Goal: Information Seeking & Learning: Understand process/instructions

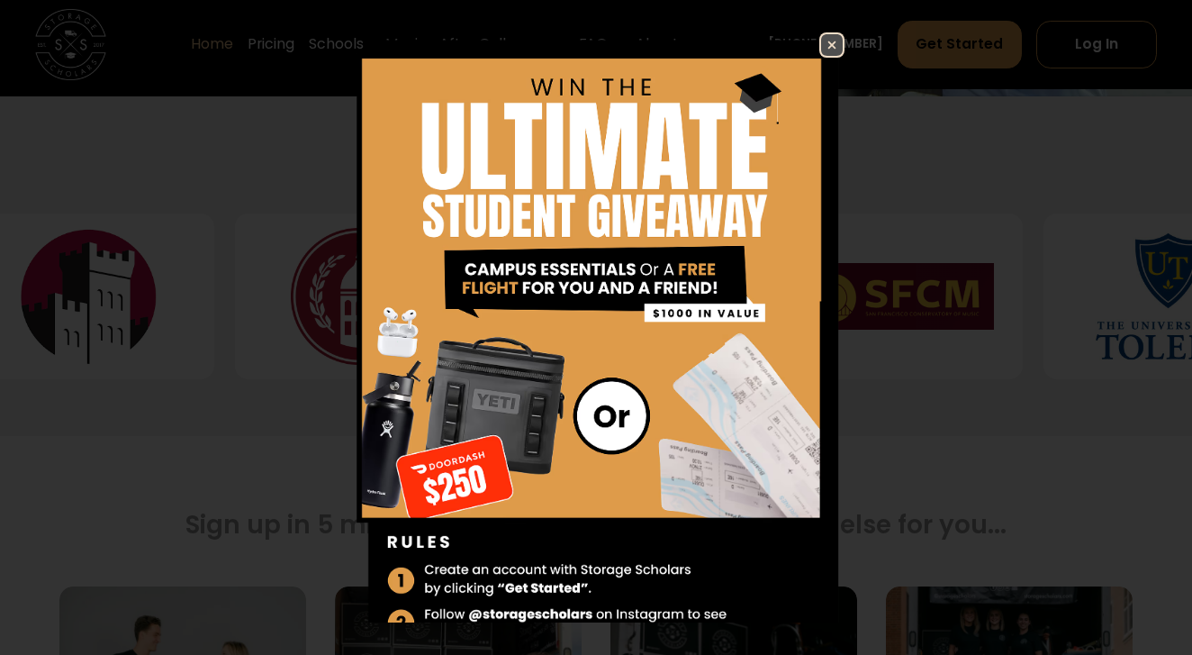
scroll to position [733, 0]
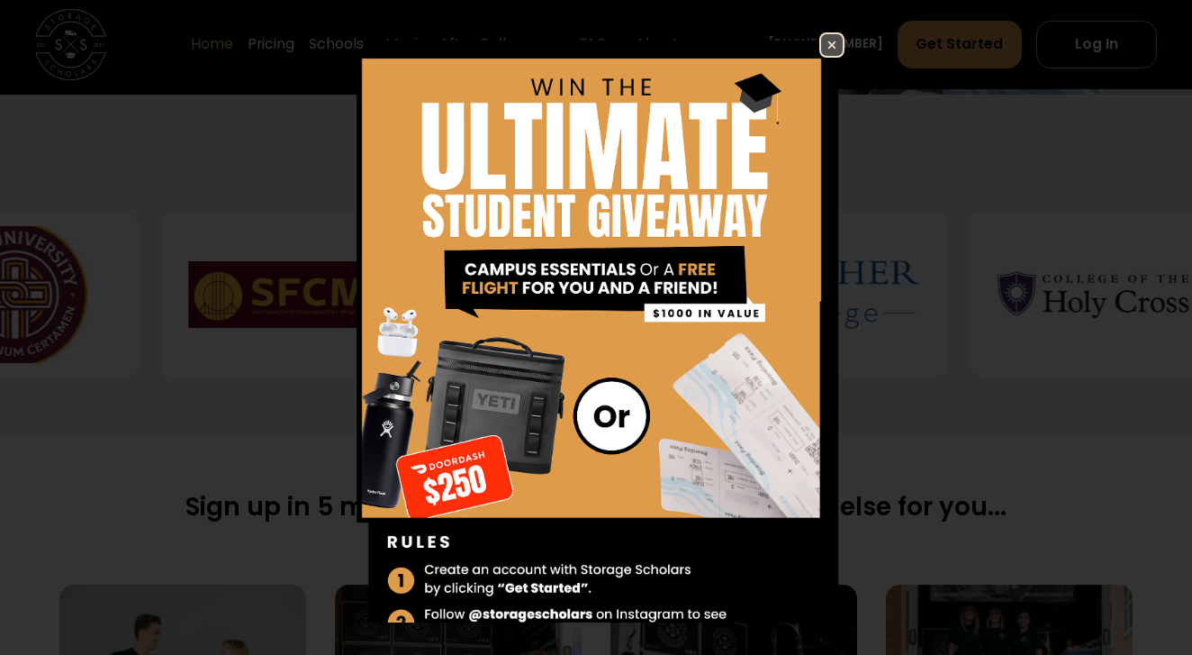
click at [830, 50] on img at bounding box center [832, 45] width 22 height 22
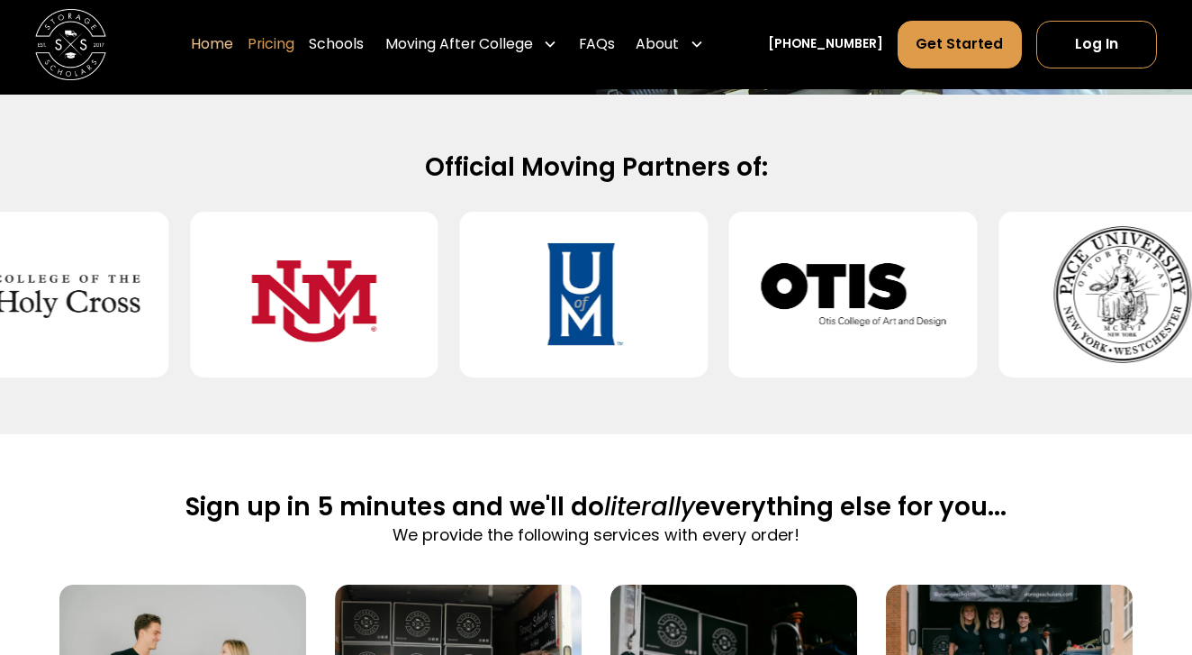
click at [294, 44] on link "Pricing" at bounding box center [271, 45] width 47 height 50
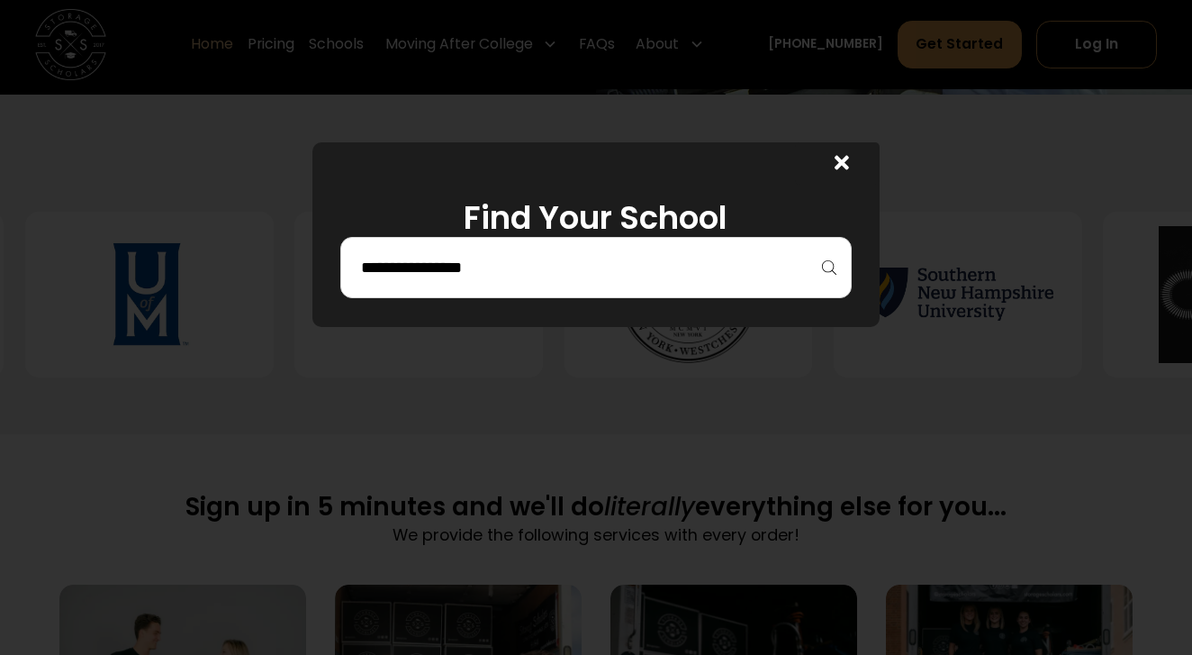
click at [452, 288] on div at bounding box center [595, 267] width 511 height 61
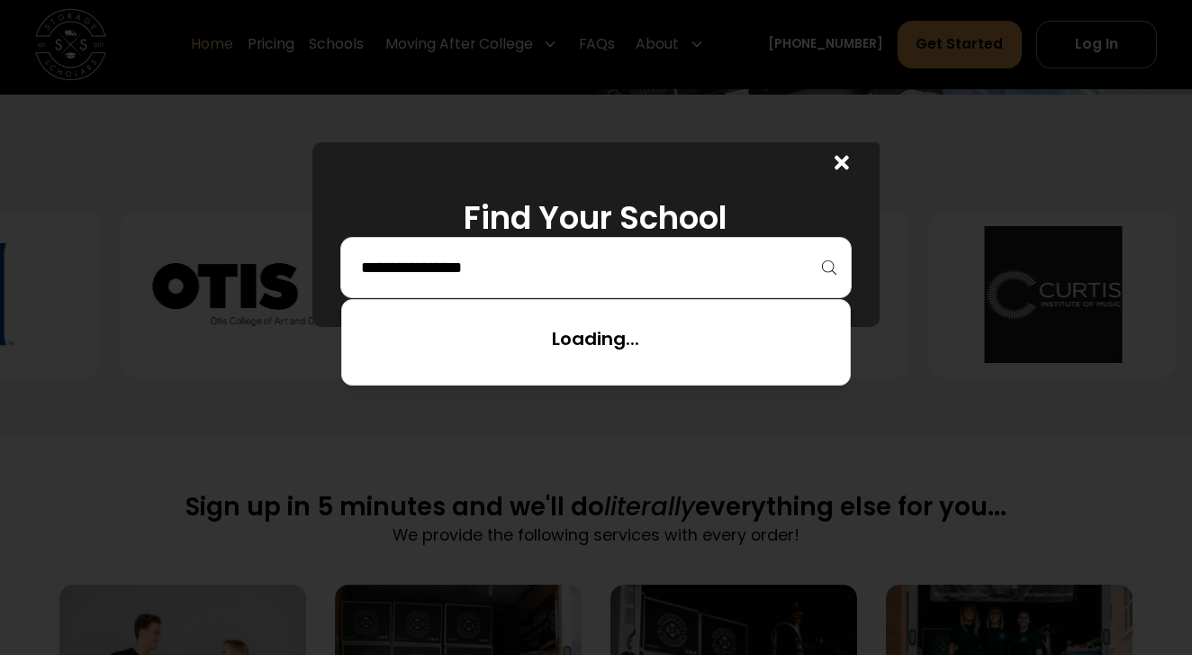
click at [459, 274] on input "search" at bounding box center [595, 267] width 473 height 31
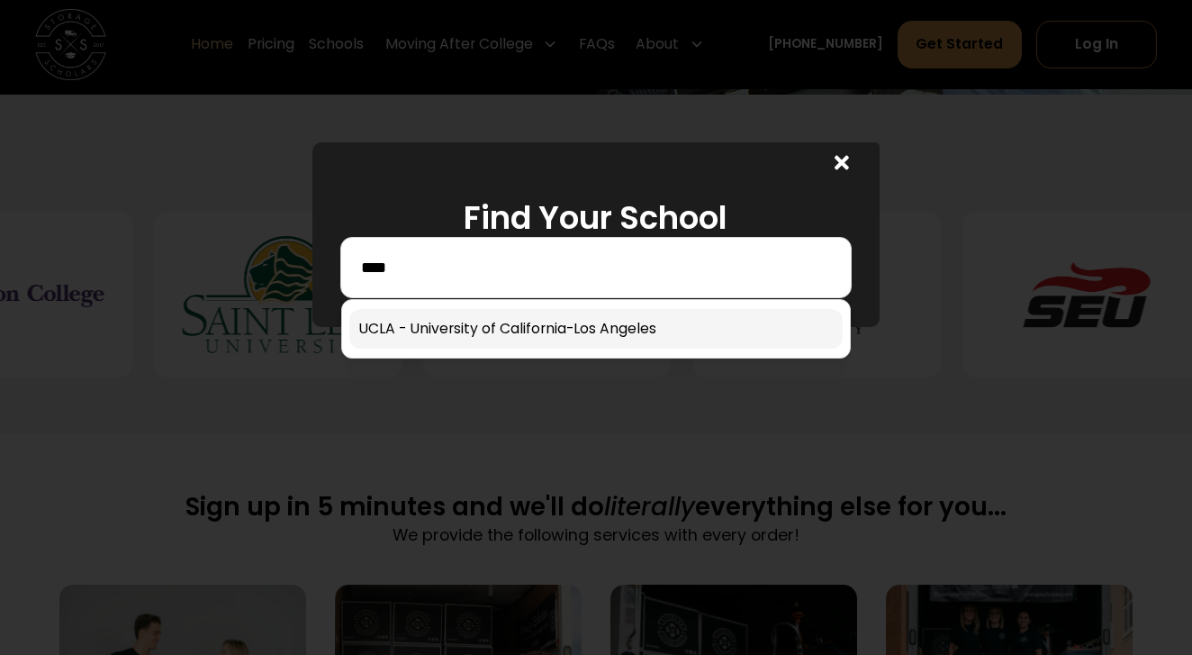
type input "****"
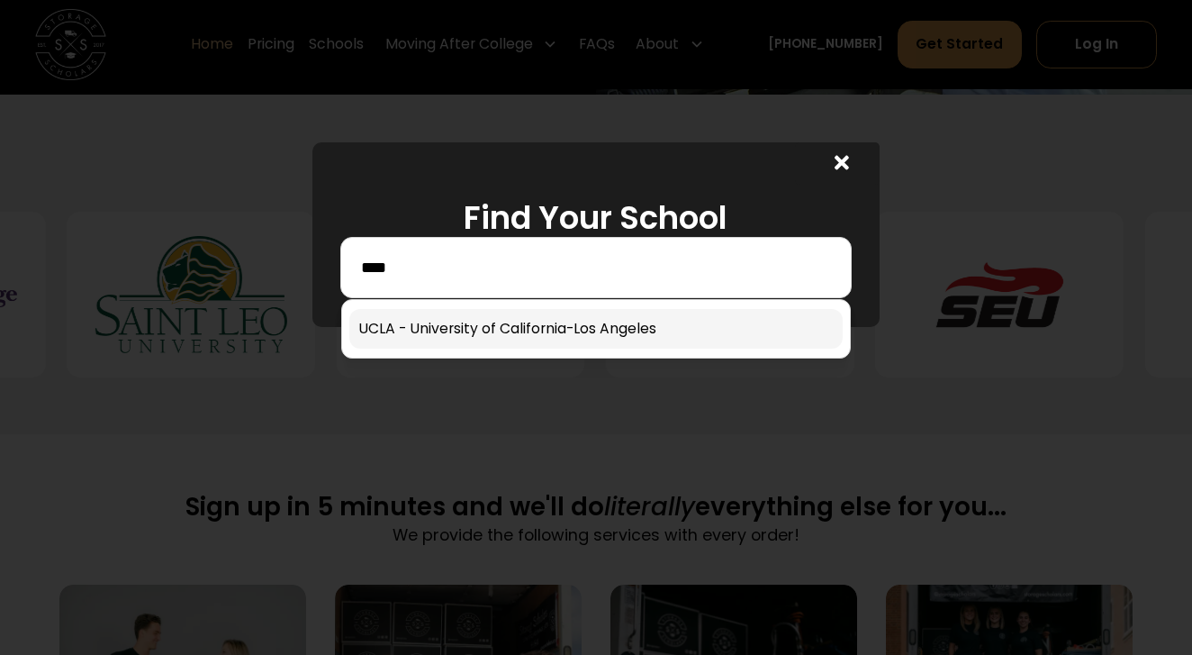
click at [453, 331] on link at bounding box center [595, 329] width 493 height 40
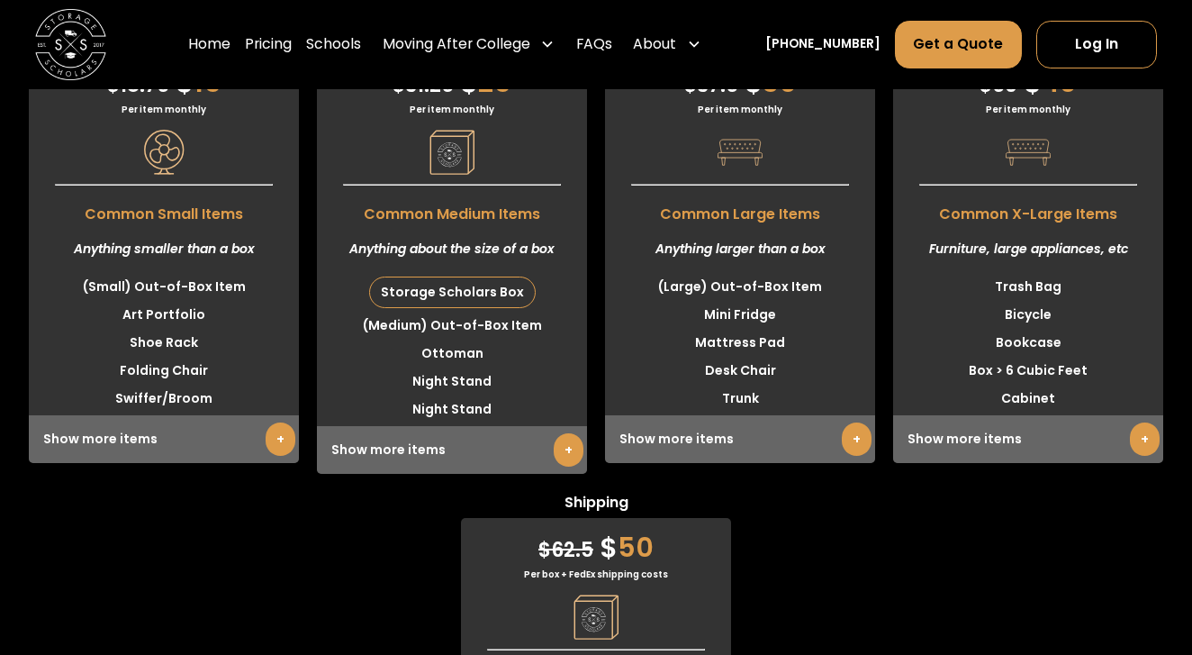
scroll to position [4555, 0]
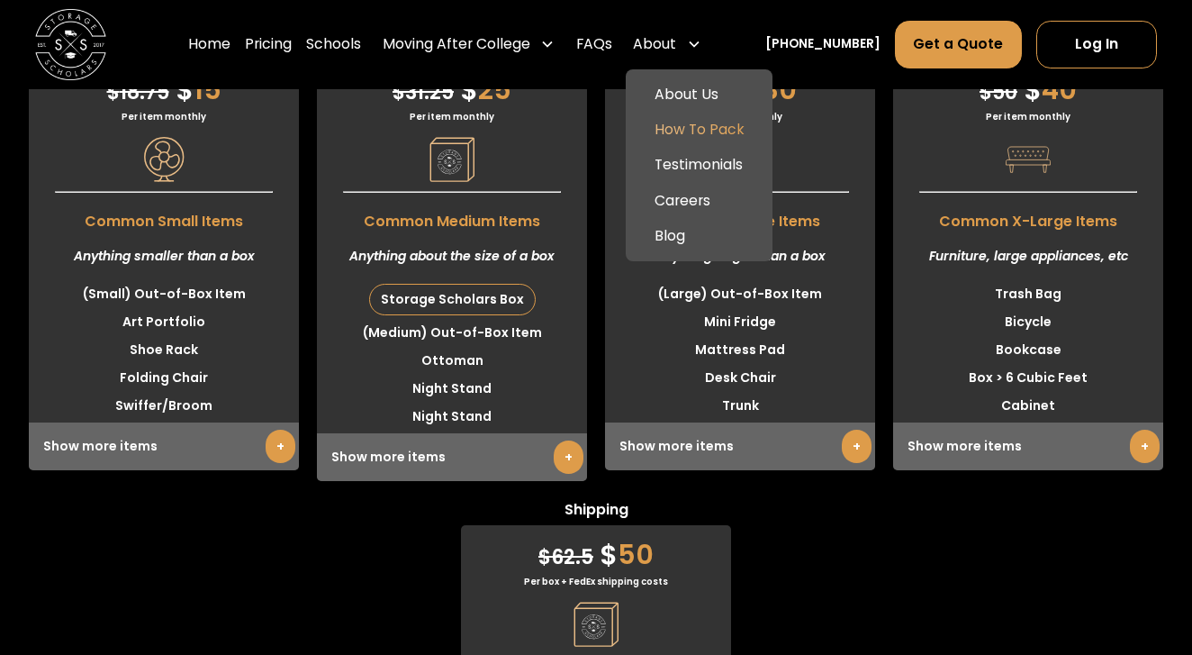
click at [700, 124] on link "How To Pack" at bounding box center [699, 129] width 132 height 35
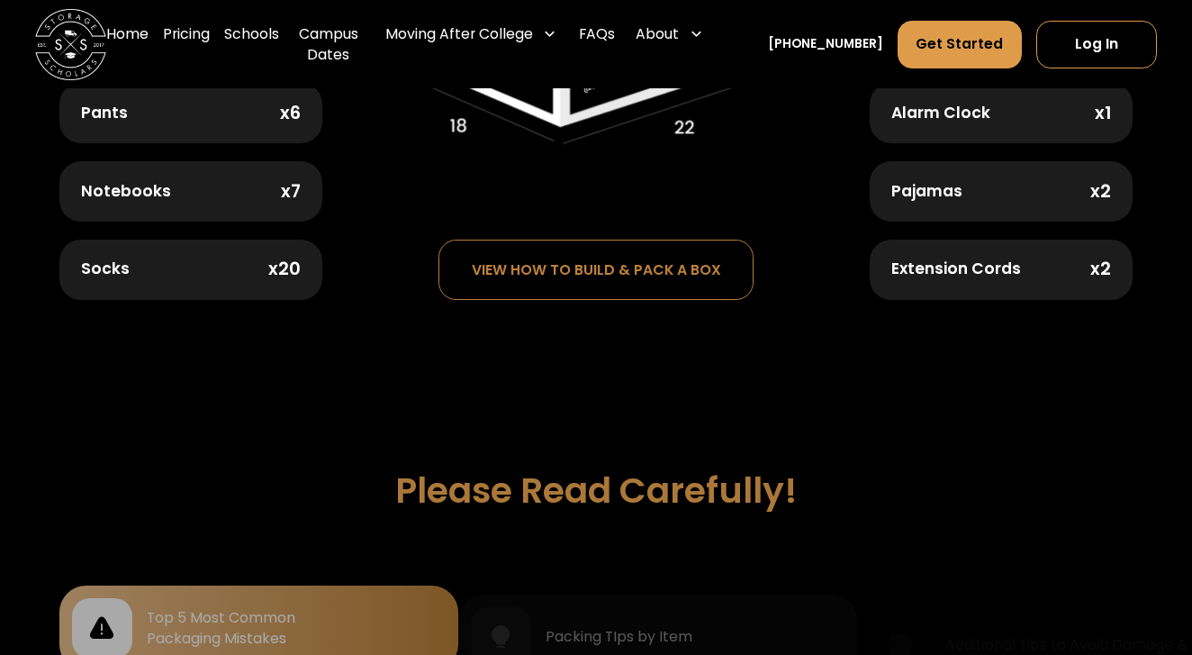
scroll to position [1237, 0]
